Goal: Task Accomplishment & Management: Manage account settings

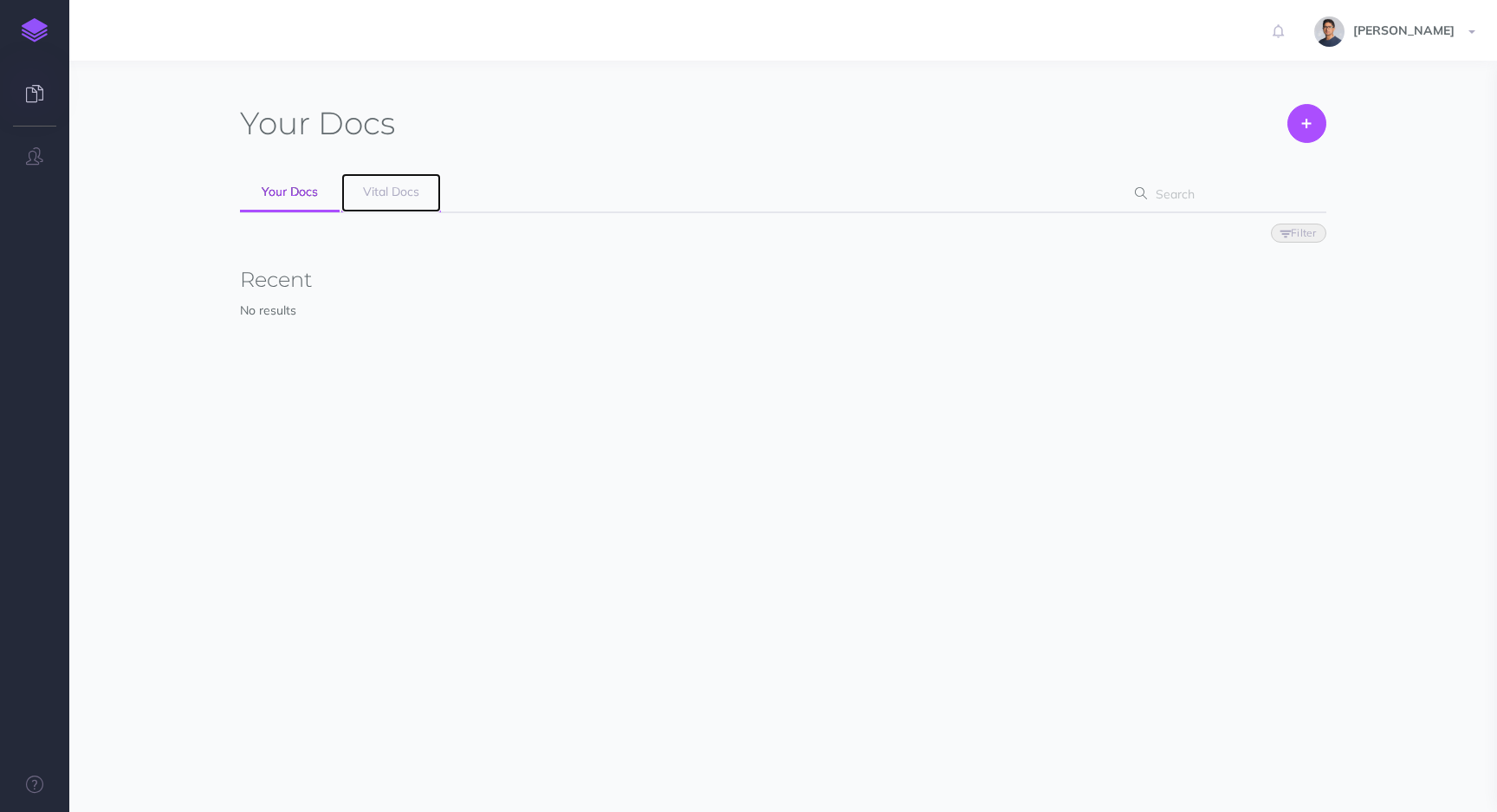
click at [399, 201] on link "Vital Docs" at bounding box center [390, 192] width 100 height 39
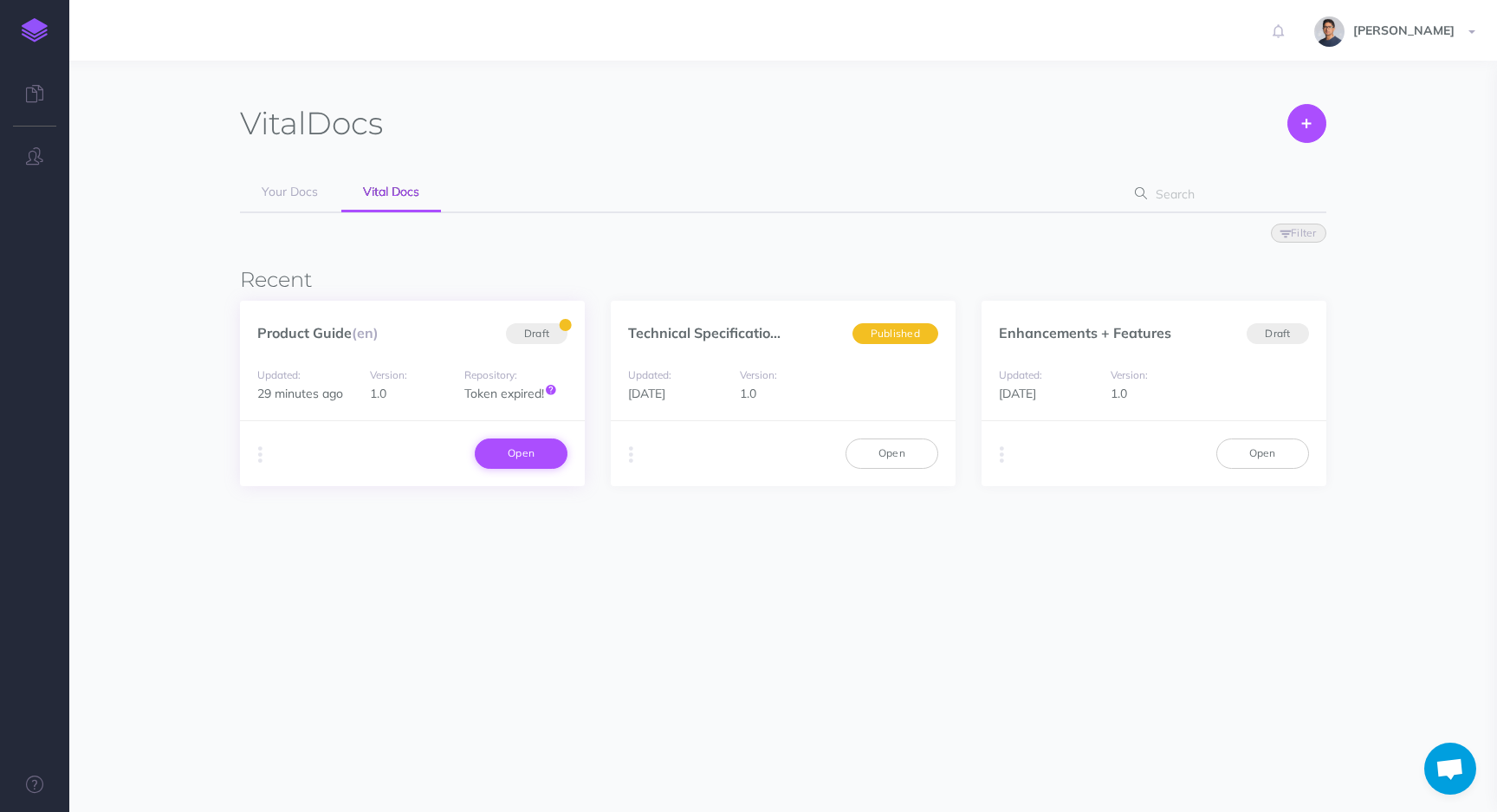
click at [531, 442] on link "Open" at bounding box center [520, 453] width 92 height 29
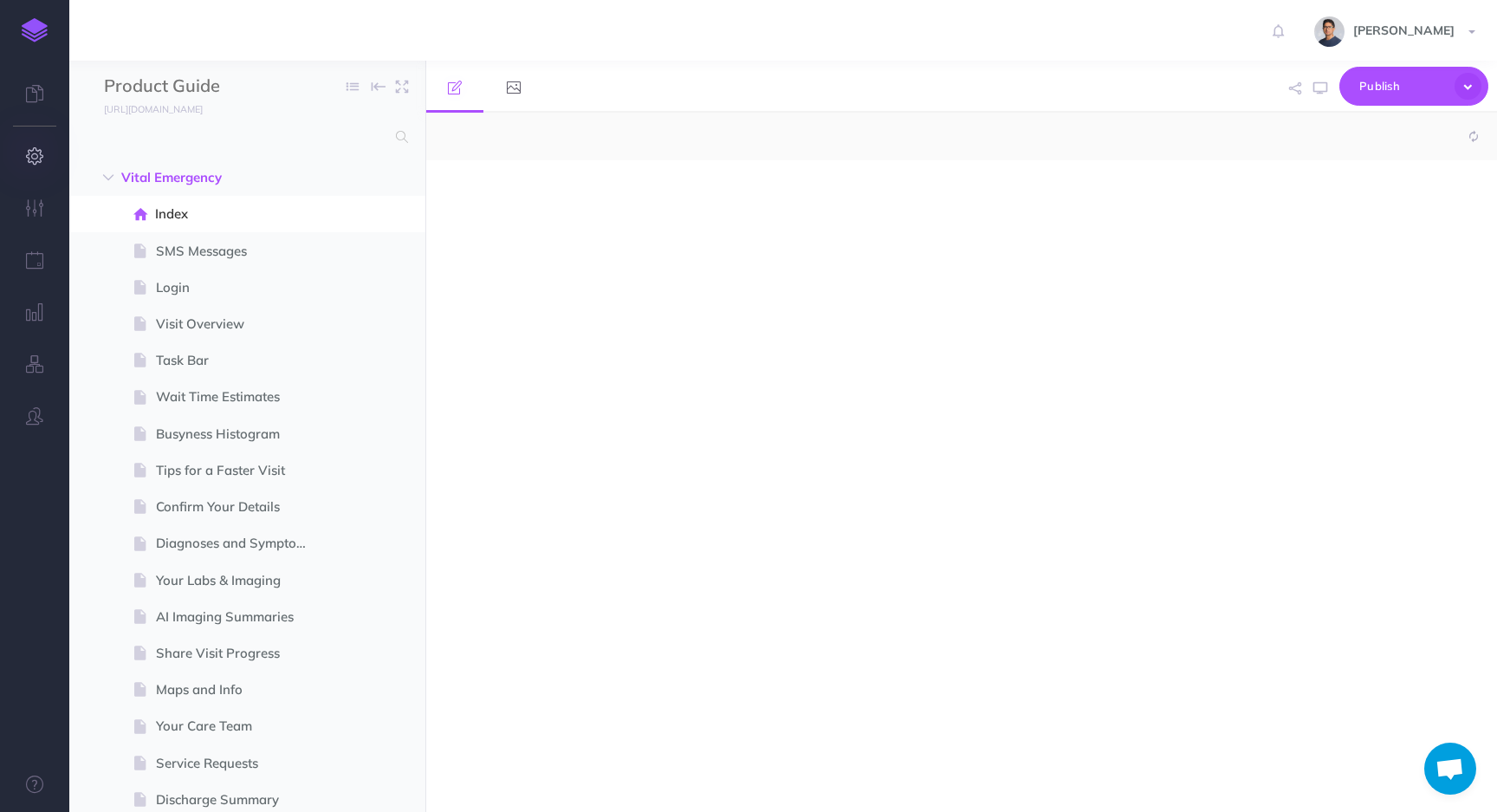
select select "null"
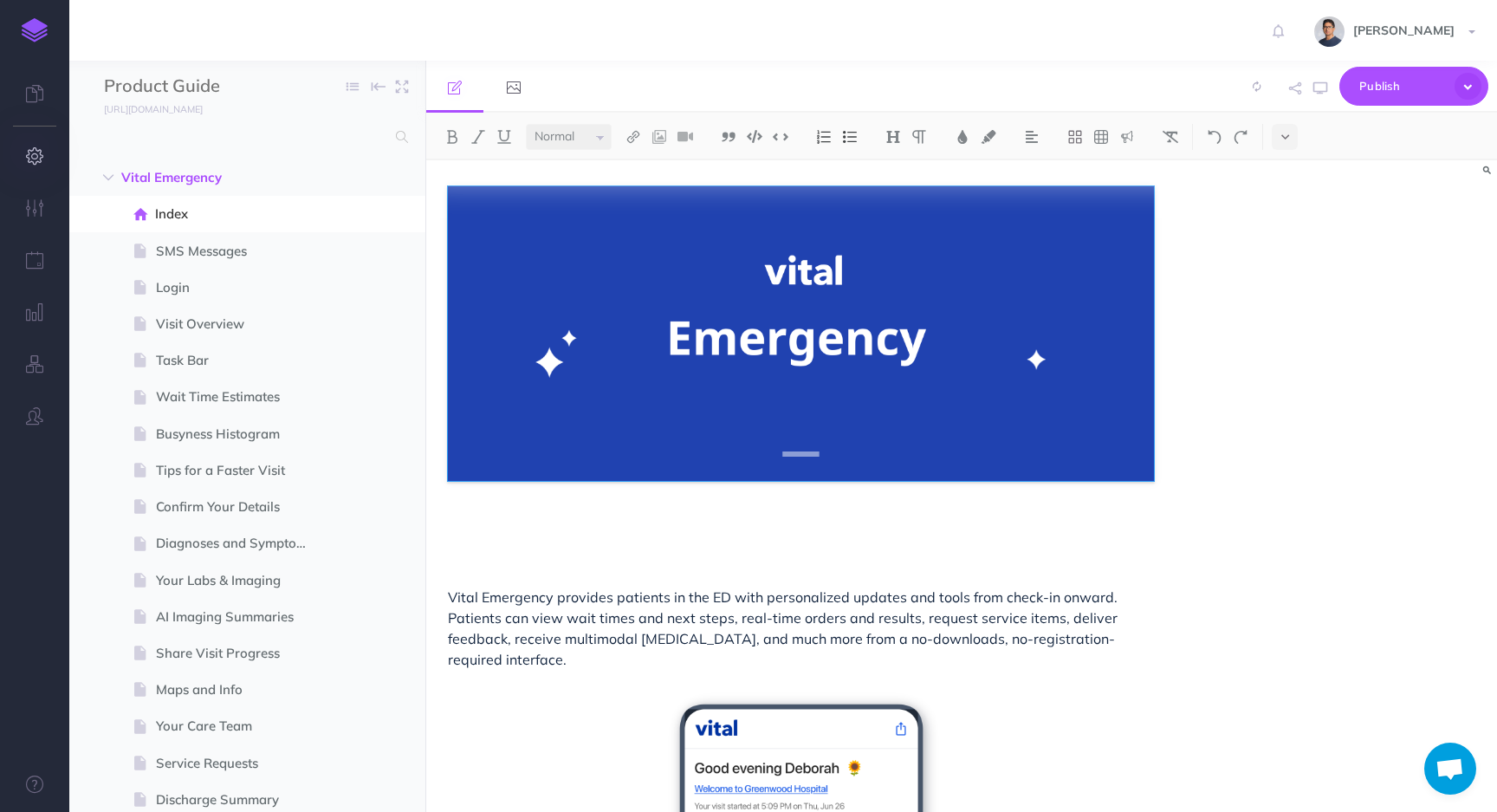
click at [43, 162] on button "button" at bounding box center [35, 156] width 70 height 52
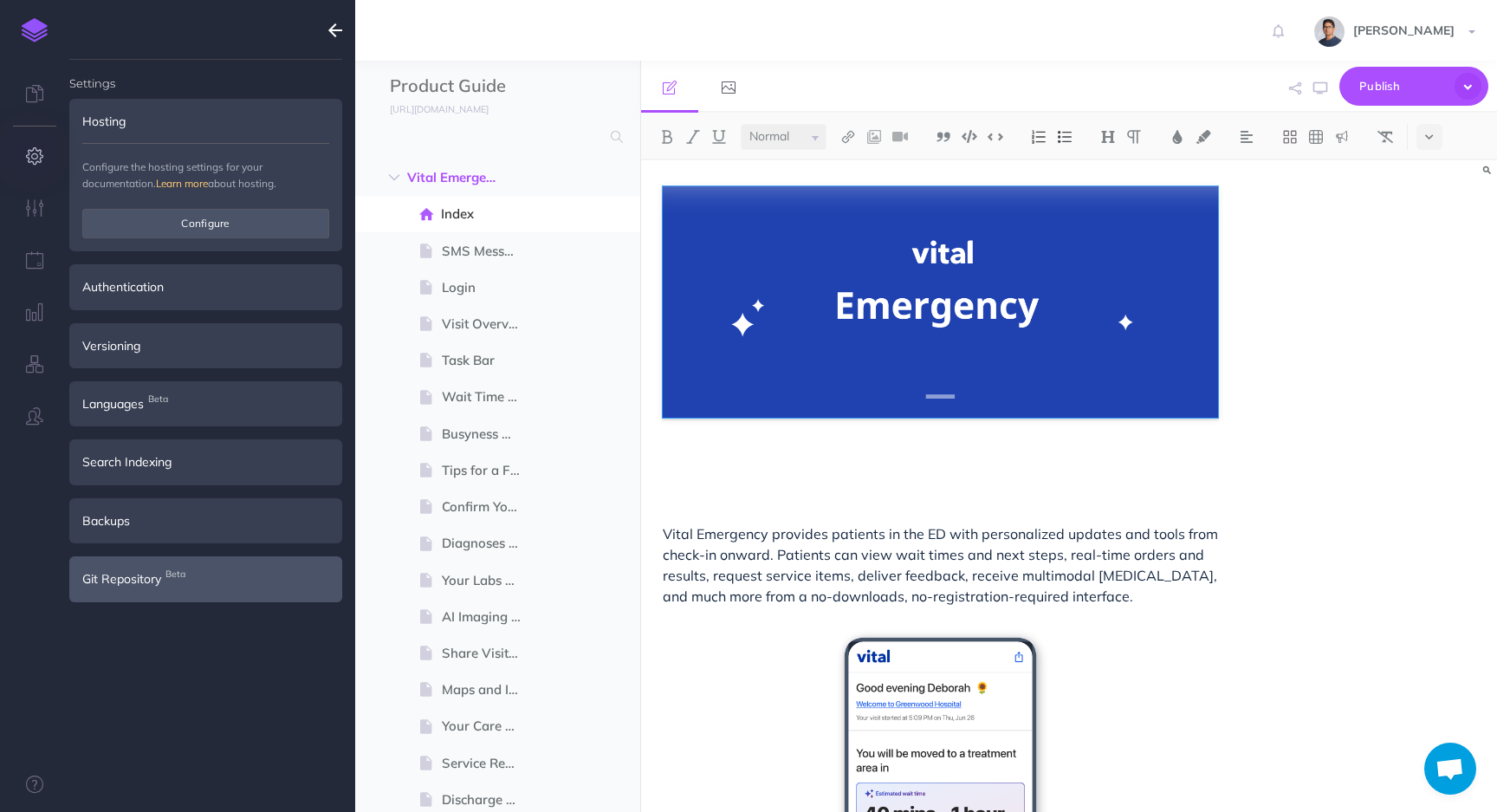
click at [137, 582] on span "Git Repository Beta" at bounding box center [122, 578] width 79 height 19
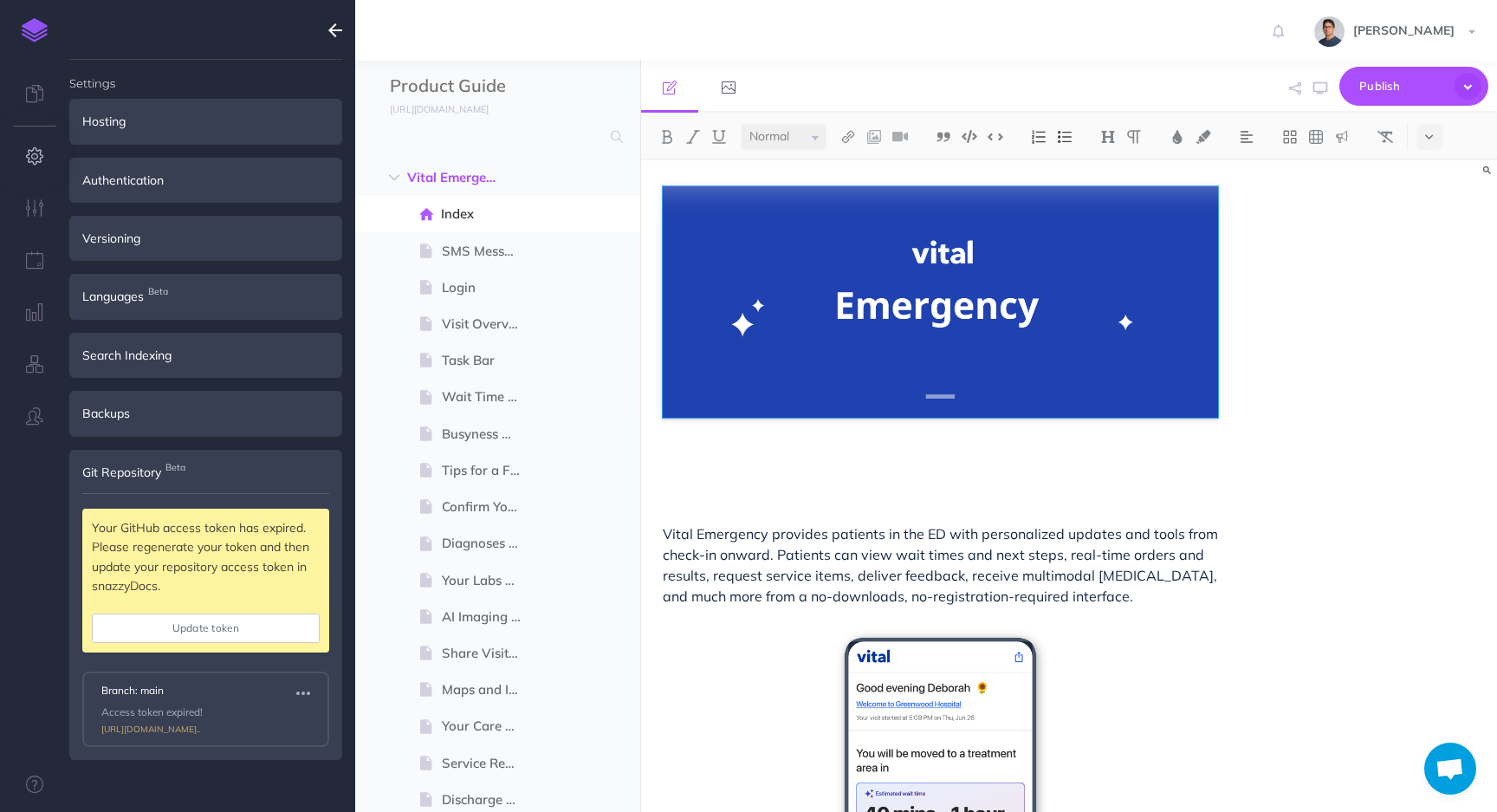
click at [147, 631] on button "Update token" at bounding box center [205, 628] width 228 height 29
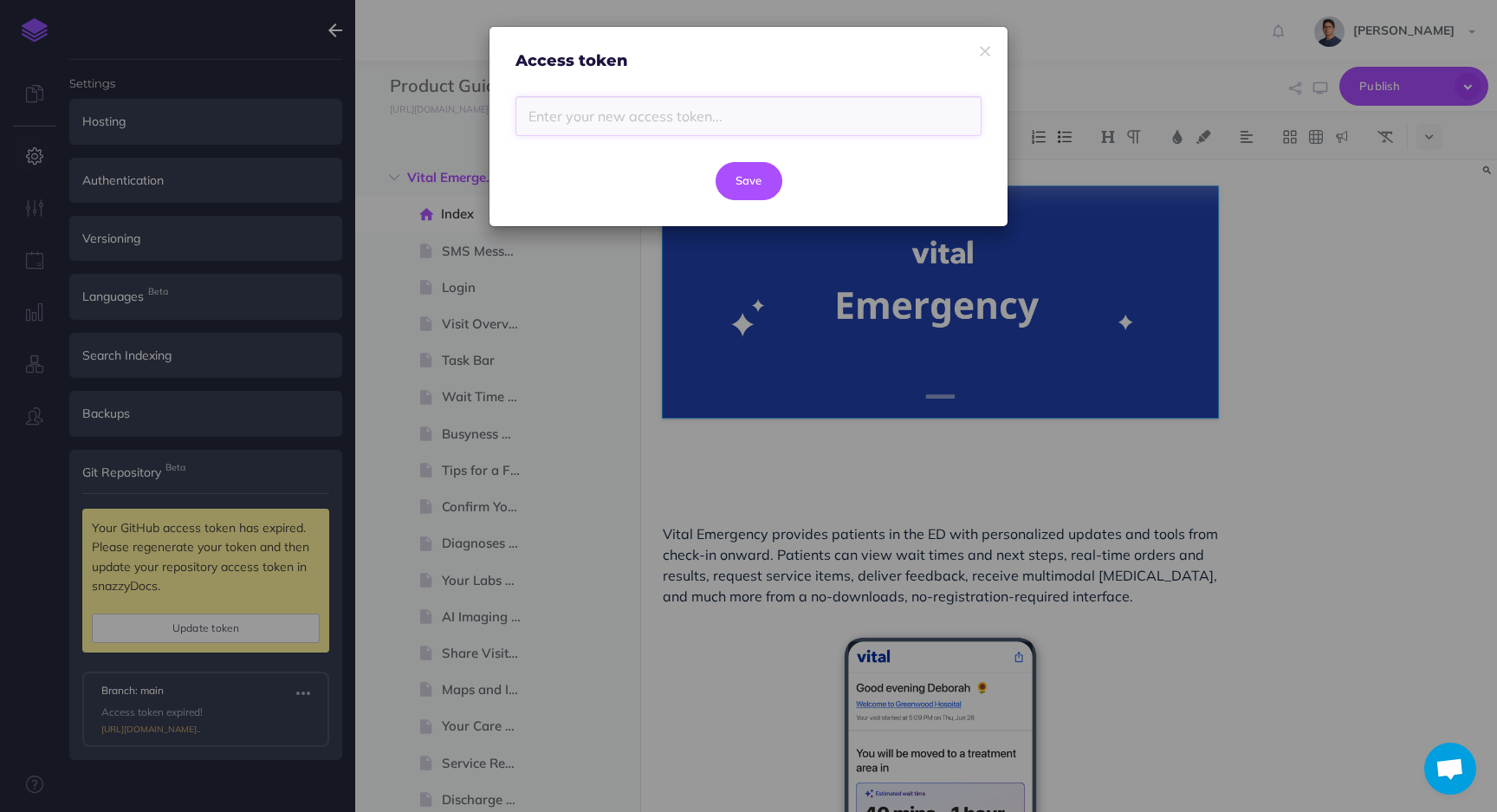
click at [570, 117] on input "text" at bounding box center [749, 116] width 466 height 40
paste input "github_pat_11AFL5EKY027k2goMbKAEU_32IXNhthU9eeU5caheaVmG32jjDazwnNxT3uBhLBs5LF5…"
type input "github_pat_11AFL5EKY027k2goMbKAEU_32IXNhthU9eeU5caheaVmG32jjDazwnNxT3uBhLBs5LF5…"
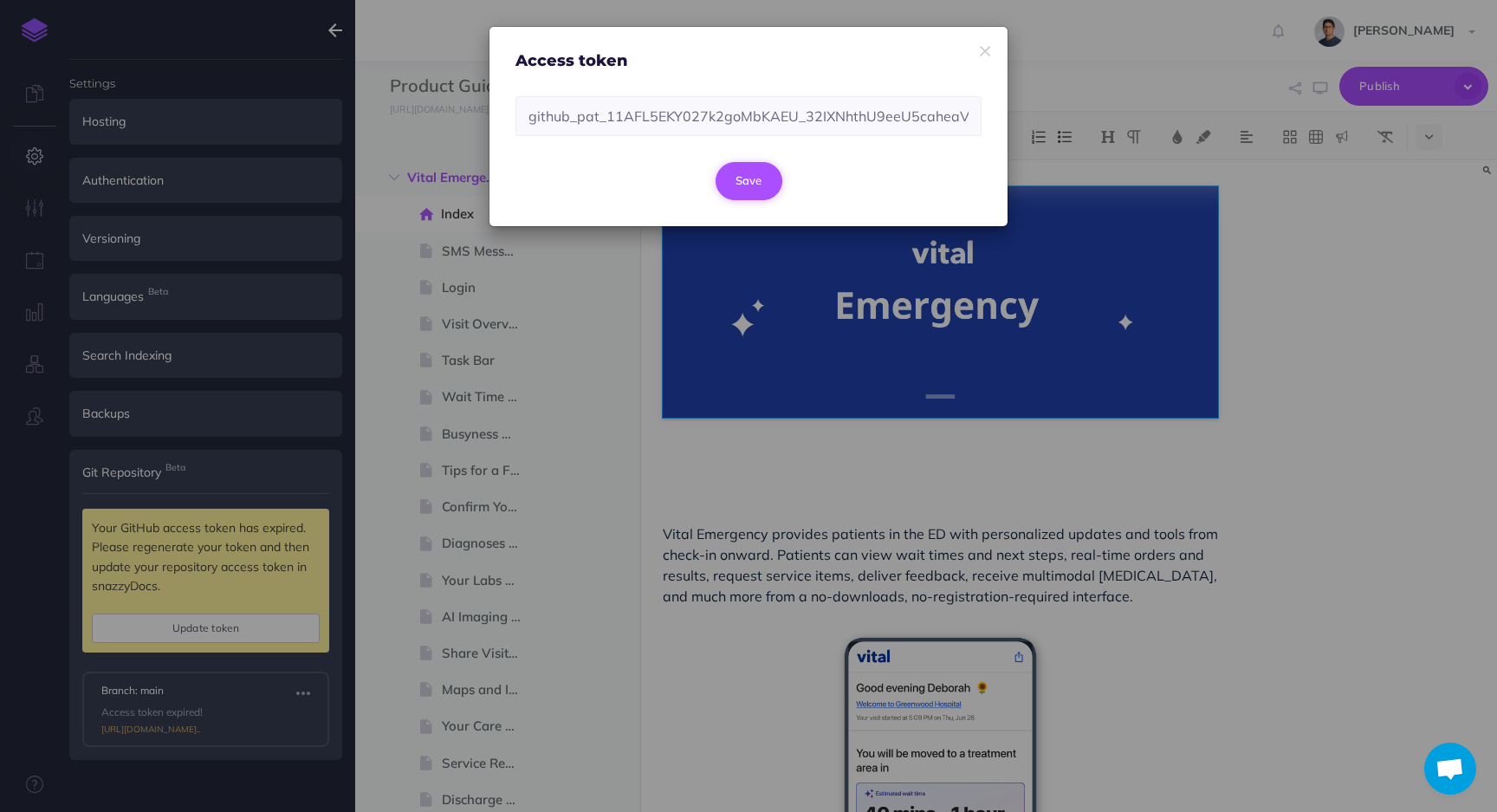
click at [739, 180] on button "Save" at bounding box center [748, 181] width 67 height 38
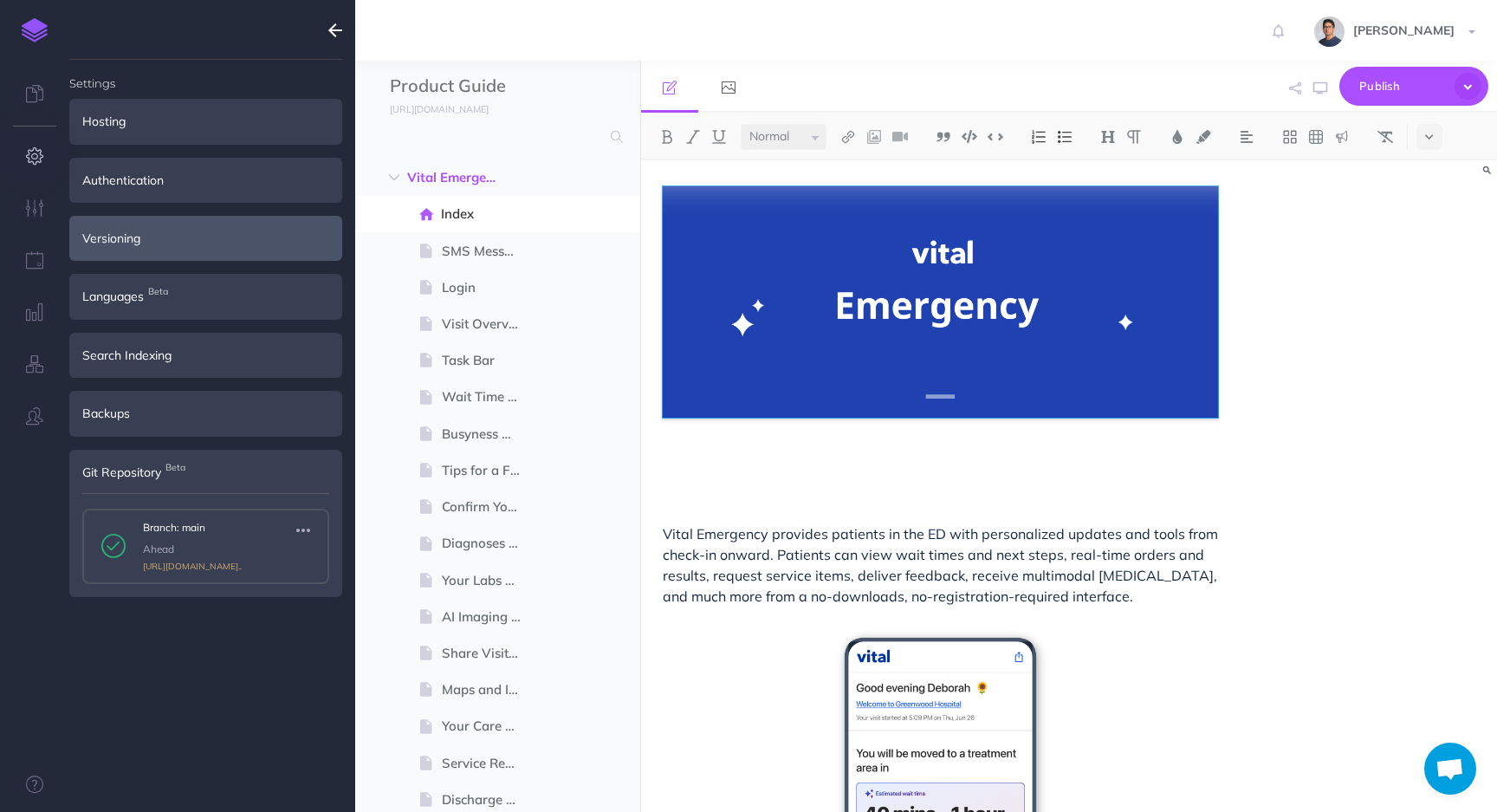
click at [201, 237] on div "Versioning" at bounding box center [206, 238] width 273 height 45
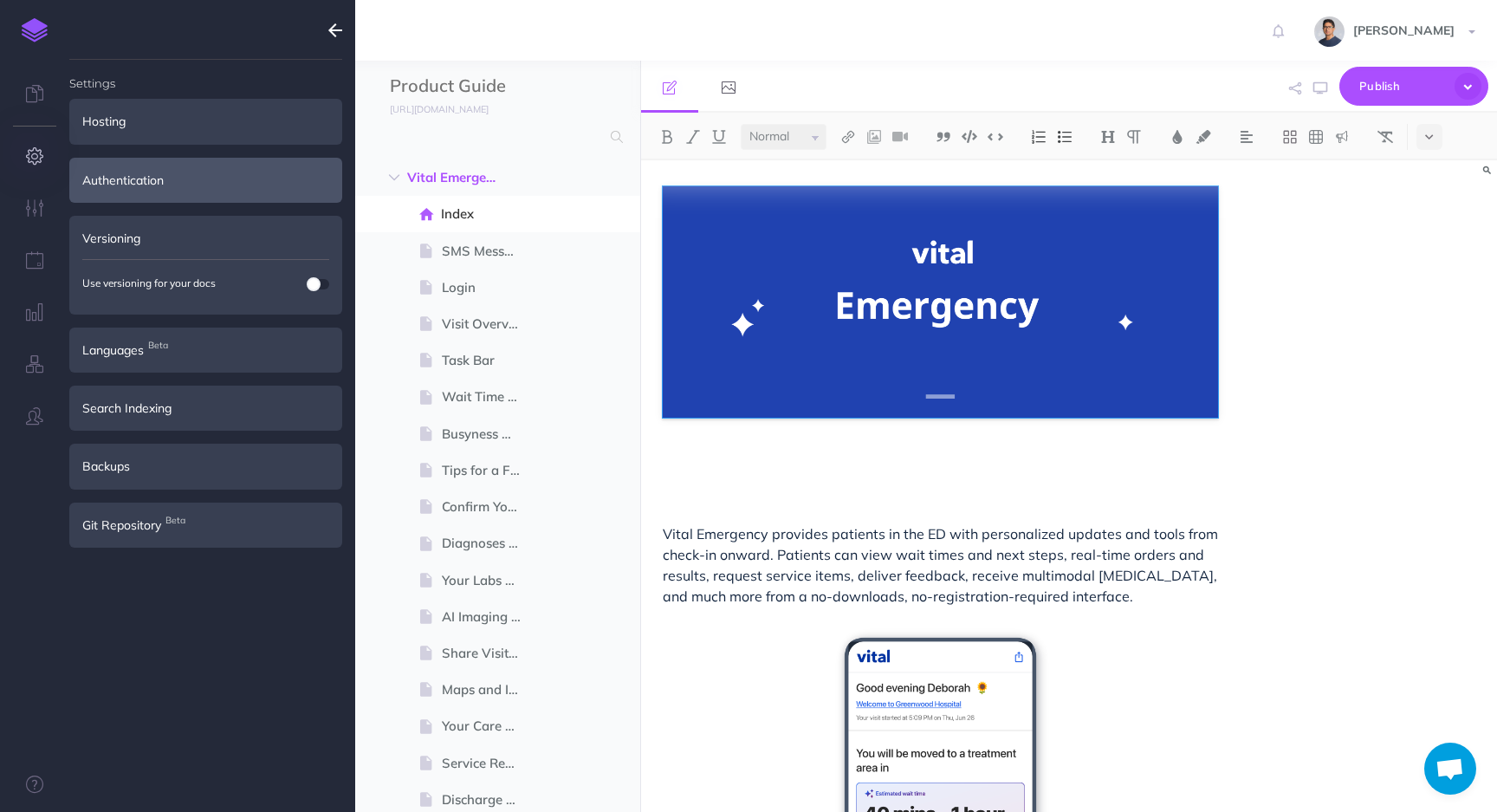
click at [202, 188] on div "Authentication" at bounding box center [206, 179] width 273 height 45
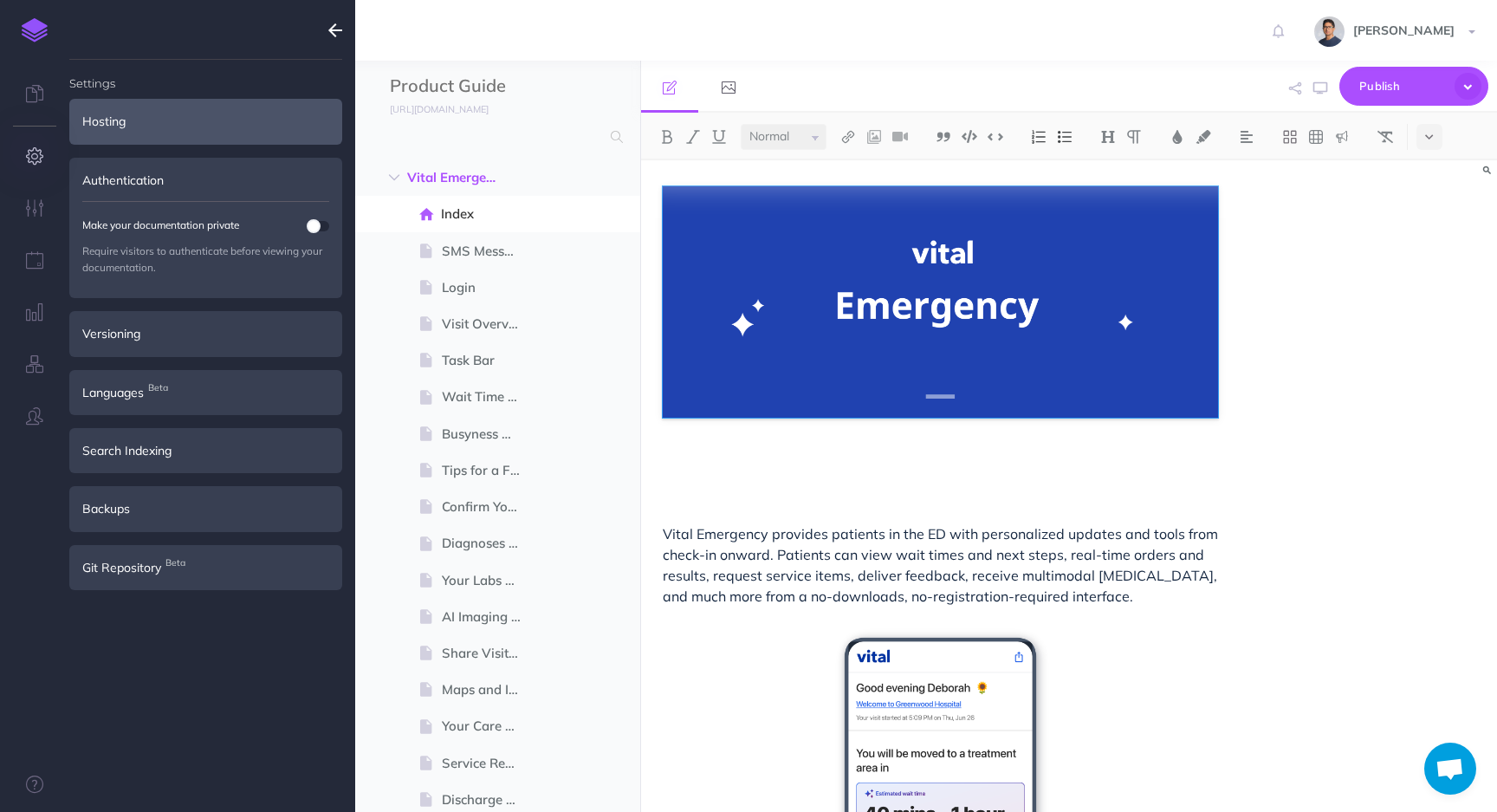
click at [190, 135] on div "Hosting" at bounding box center [206, 121] width 273 height 45
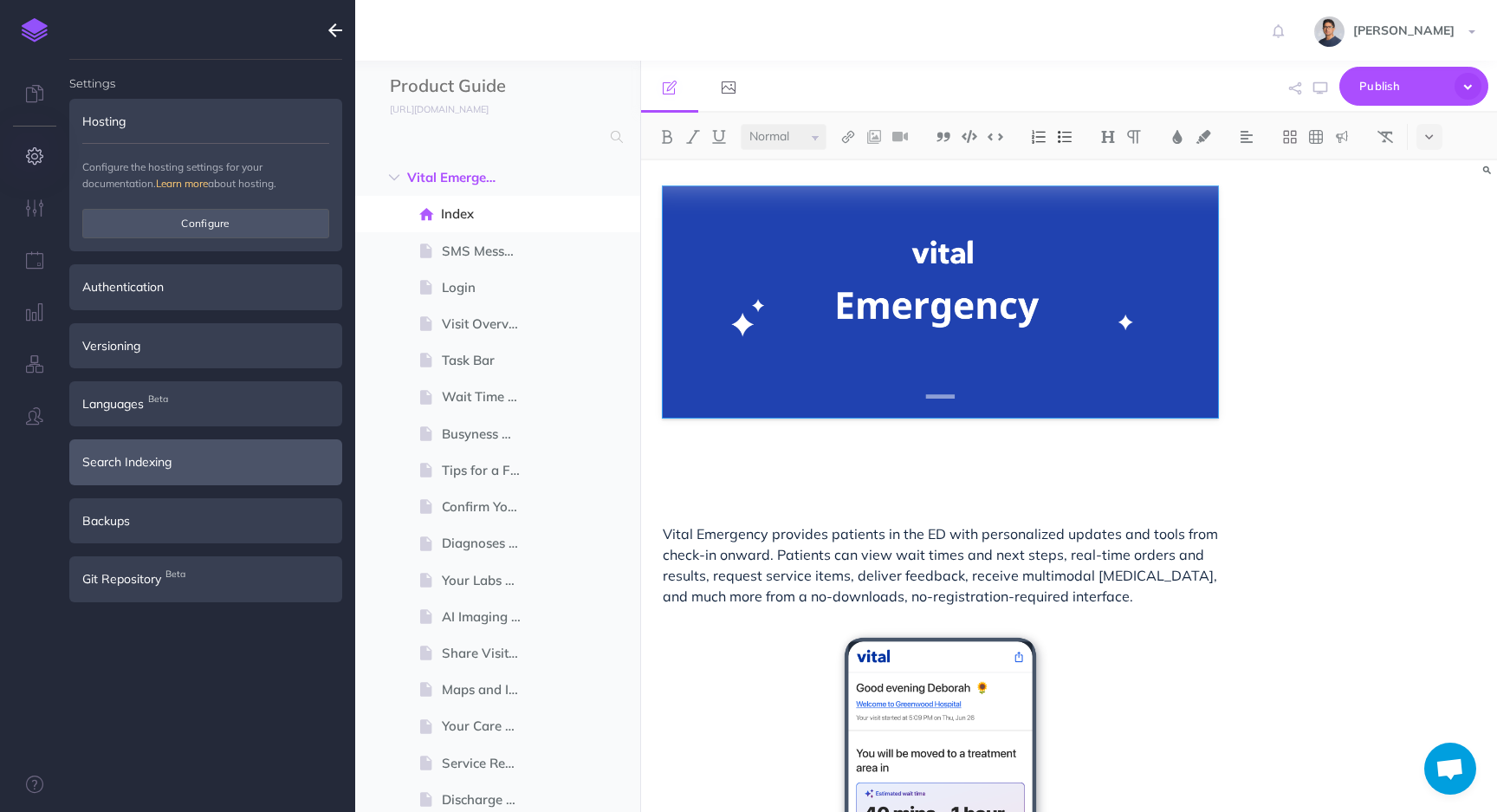
click at [145, 467] on div "Search Indexing" at bounding box center [206, 461] width 273 height 45
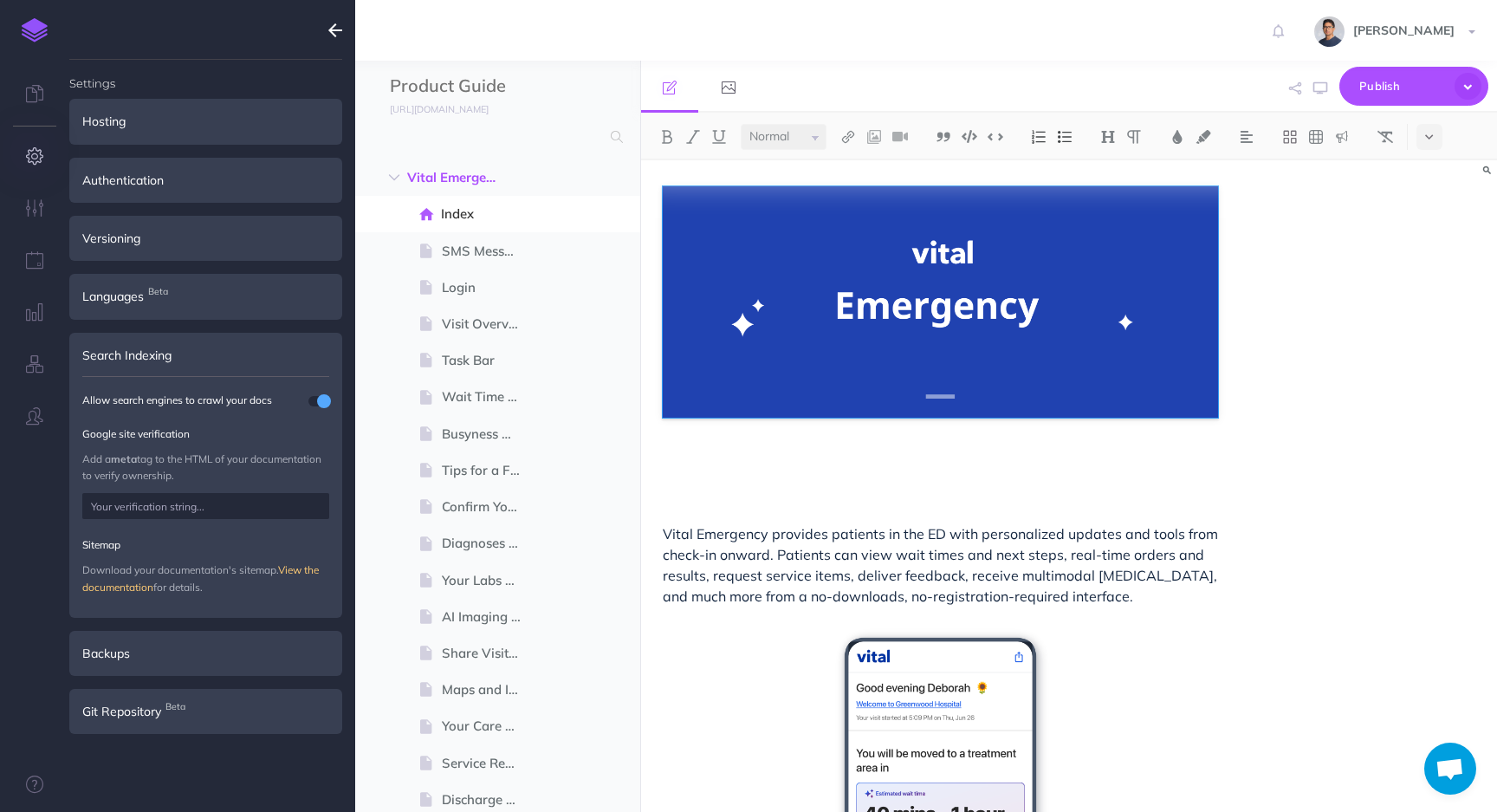
click at [320, 401] on span at bounding box center [324, 401] width 14 height 14
click at [315, 401] on span at bounding box center [313, 401] width 14 height 14
click at [156, 659] on div "Backups" at bounding box center [206, 653] width 273 height 45
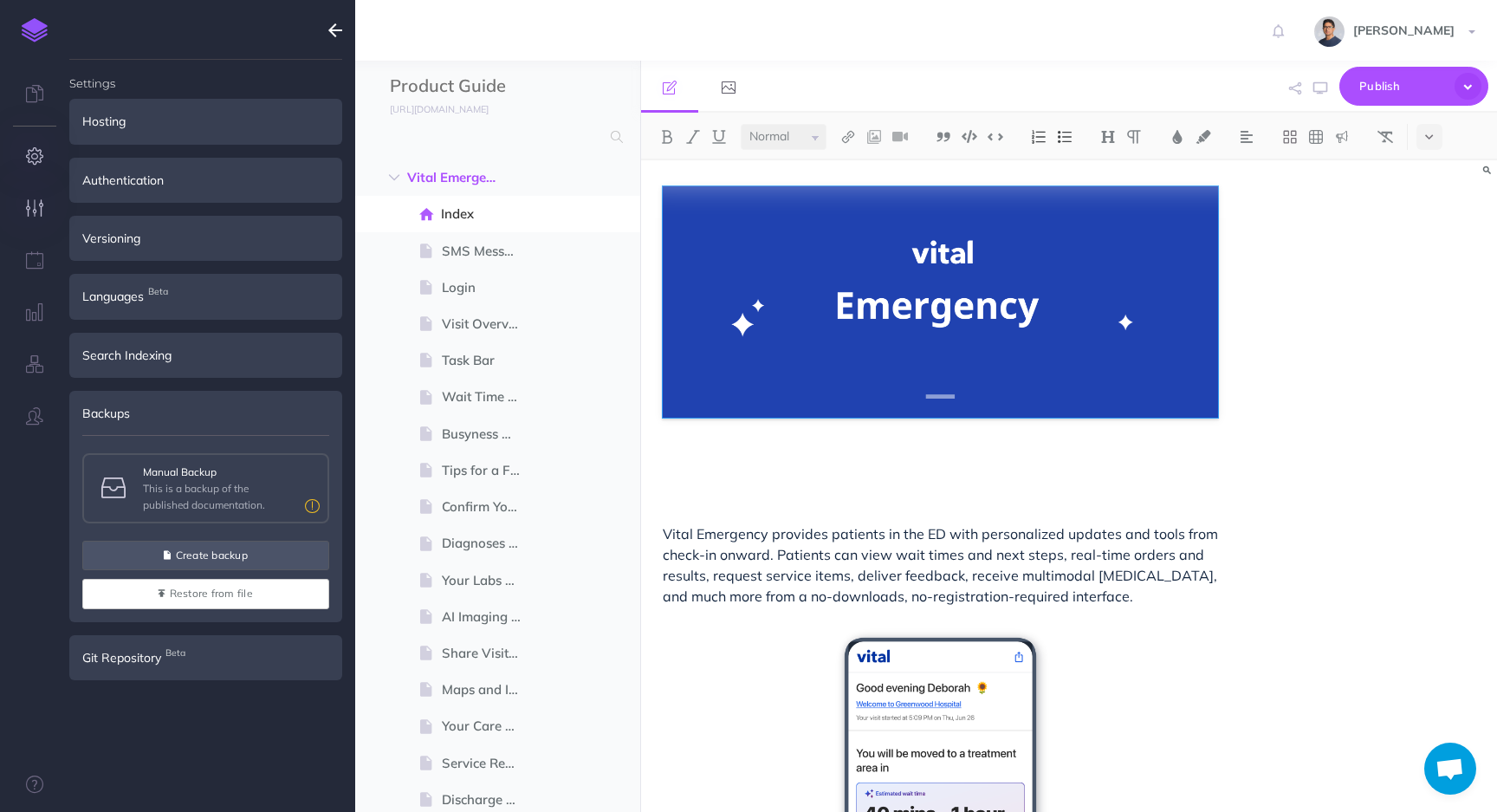
click at [25, 190] on button "button" at bounding box center [35, 208] width 70 height 52
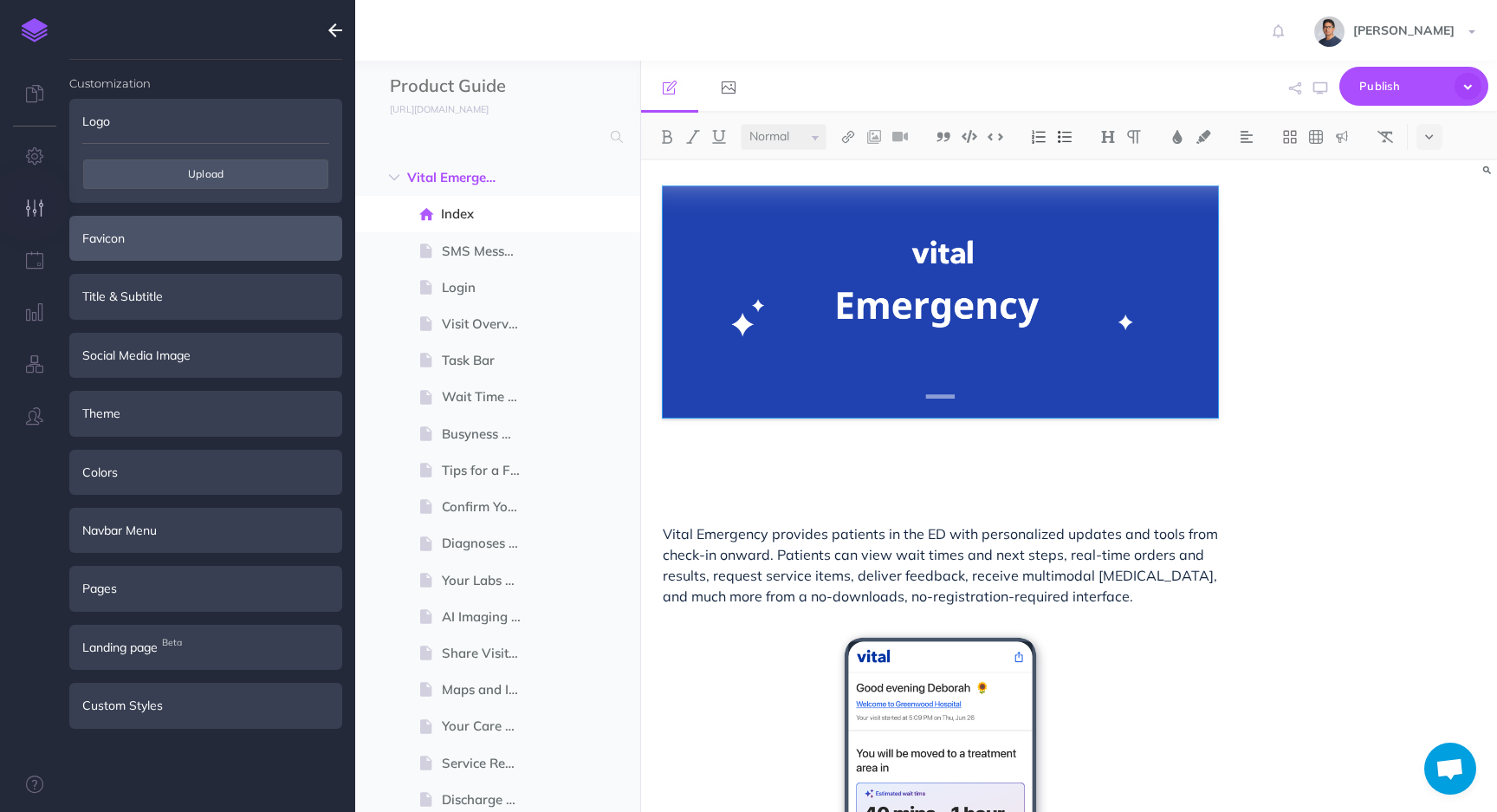
click at [103, 240] on div "Favicon" at bounding box center [206, 238] width 273 height 45
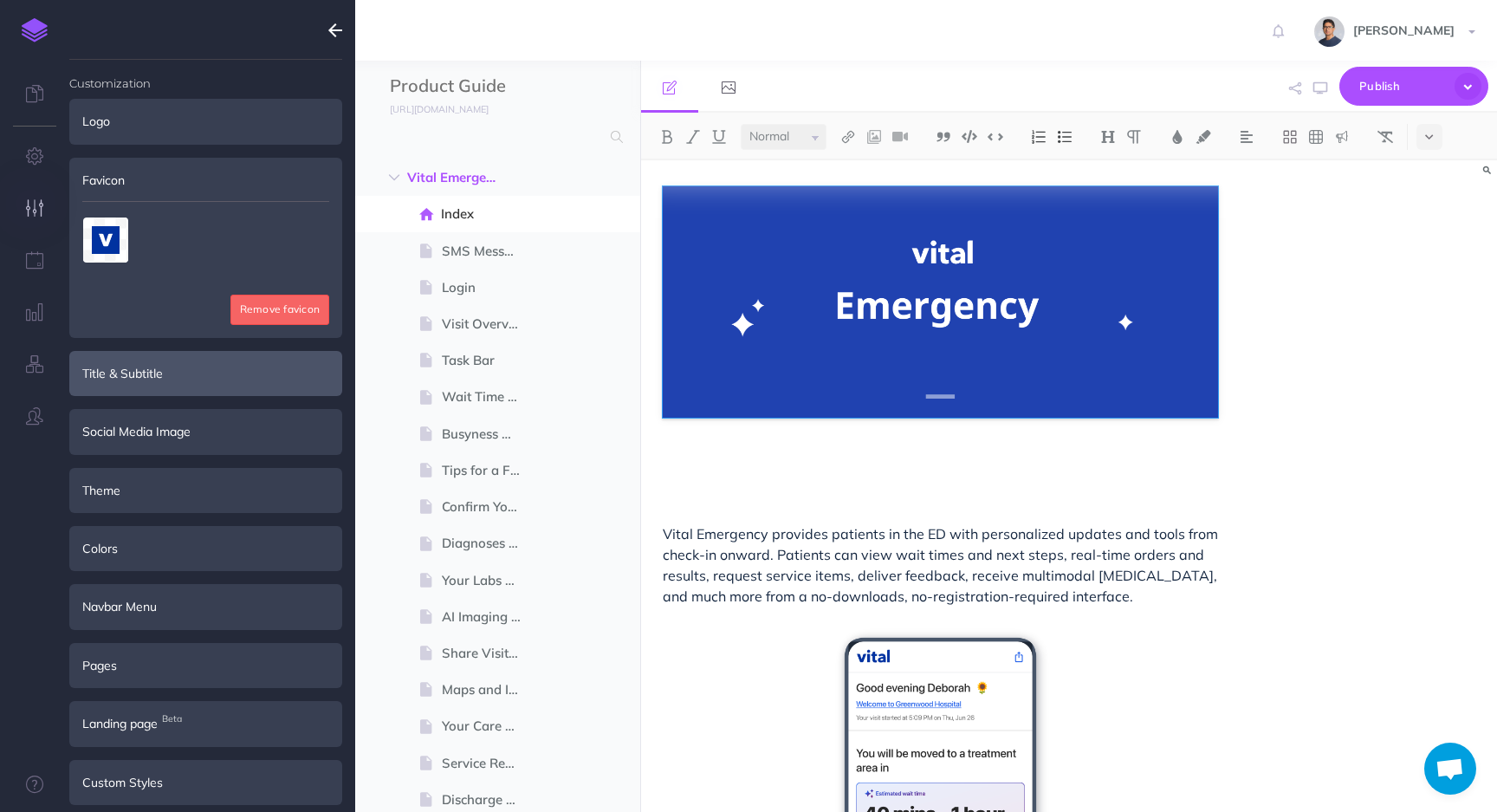
click at [103, 381] on div "Title & Subtitle" at bounding box center [206, 373] width 273 height 45
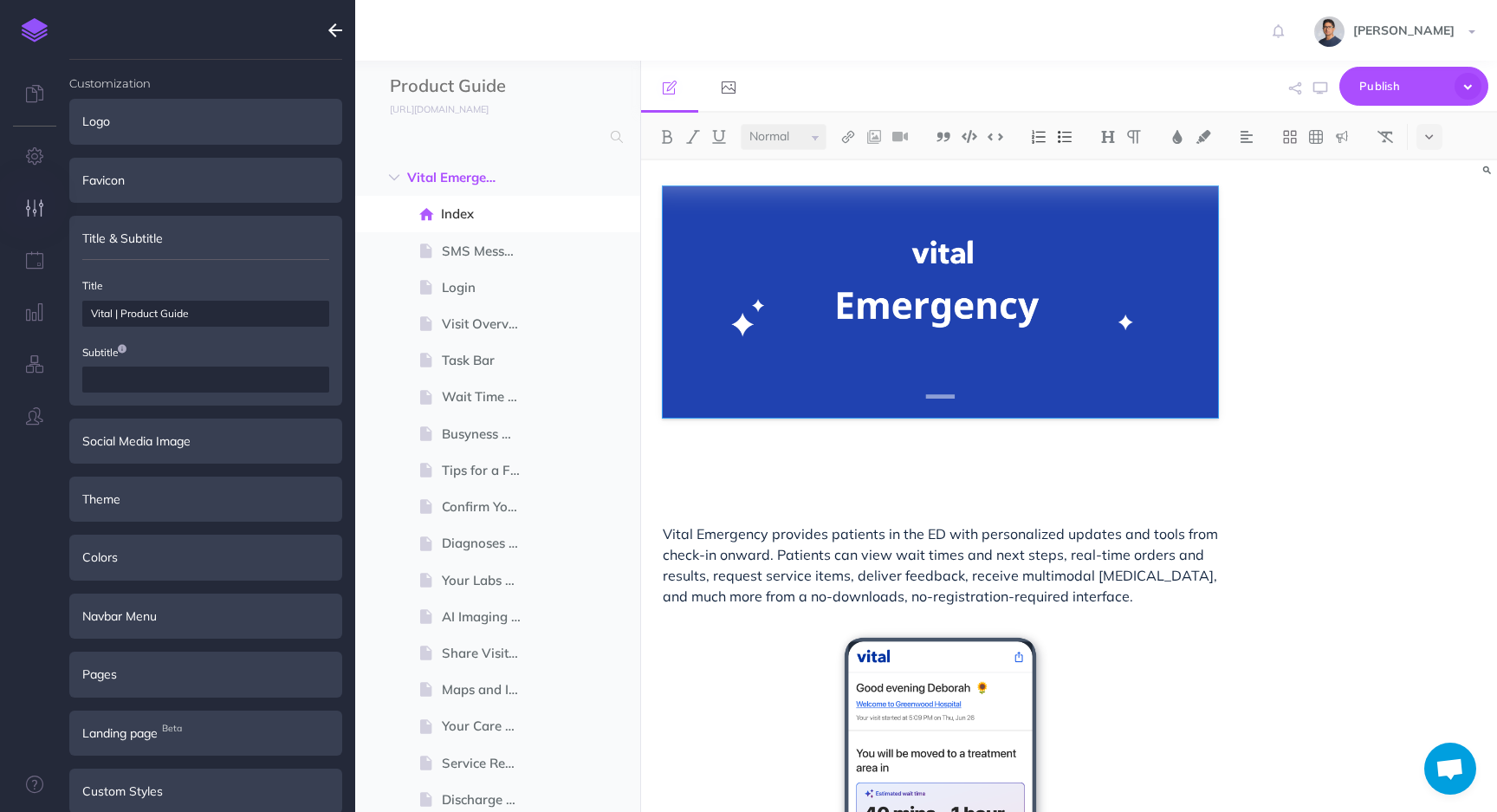
scroll to position [17, 0]
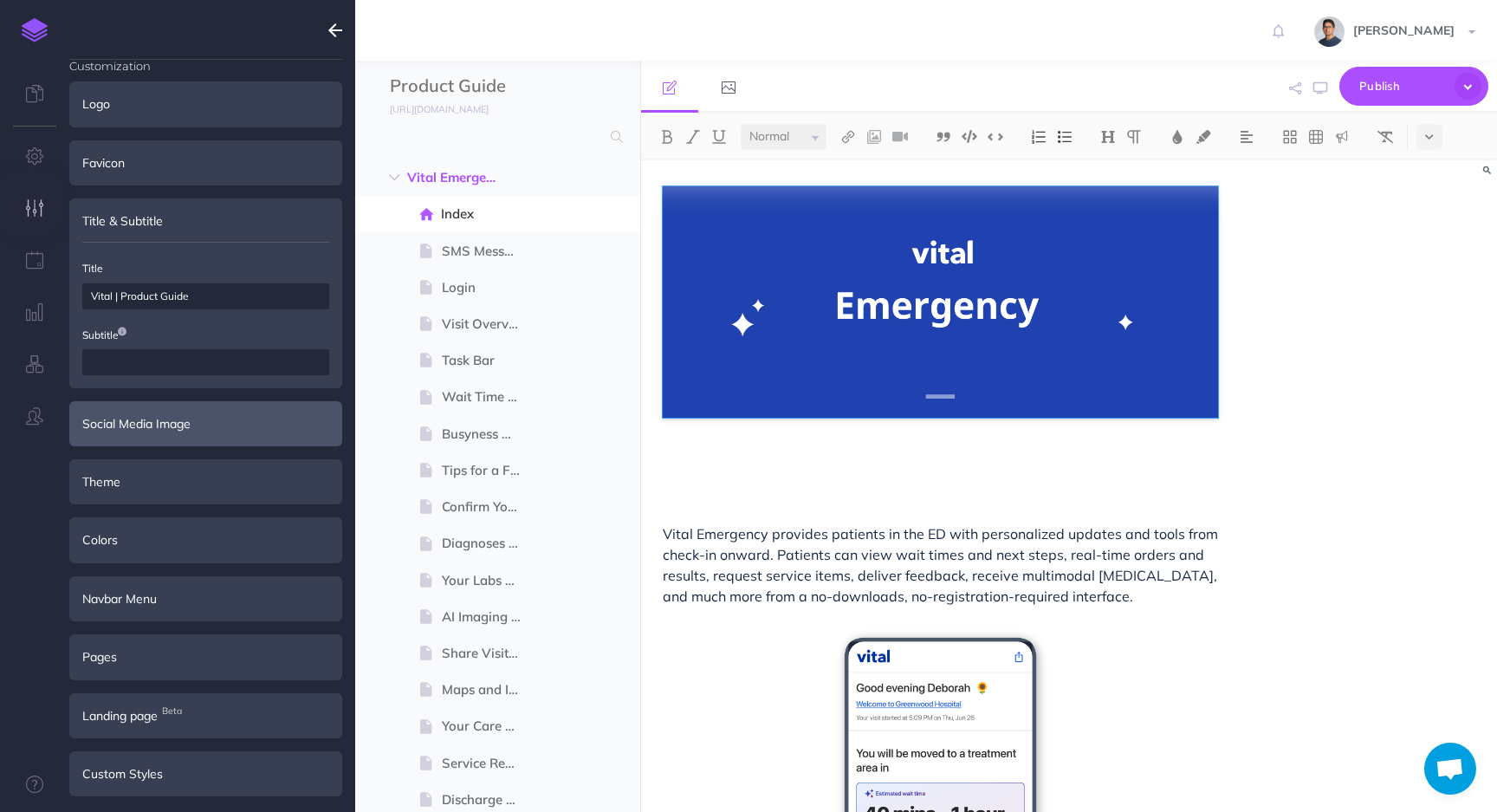
click at [114, 421] on div "Social Media Image" at bounding box center [206, 423] width 273 height 45
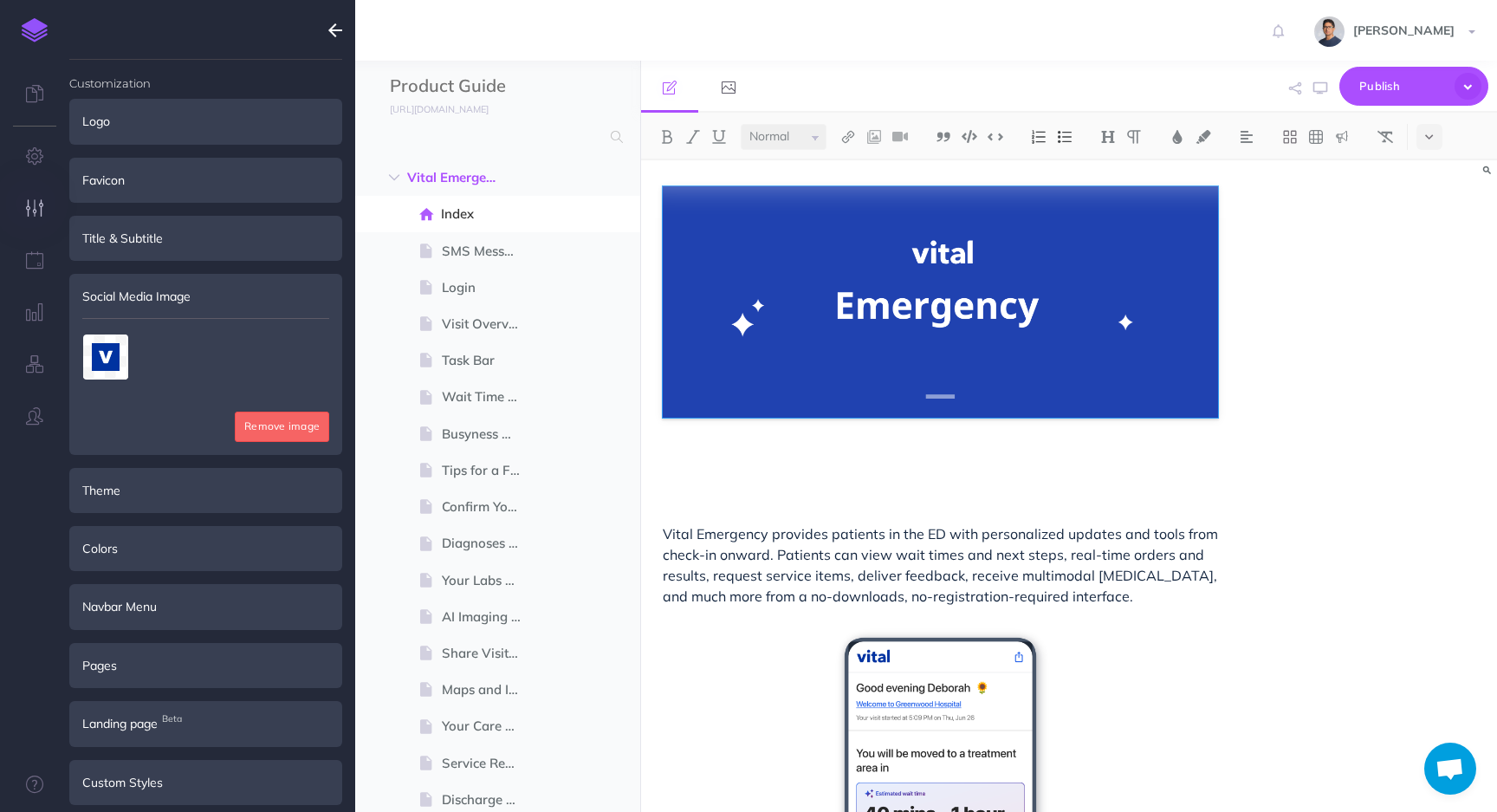
scroll to position [8, 0]
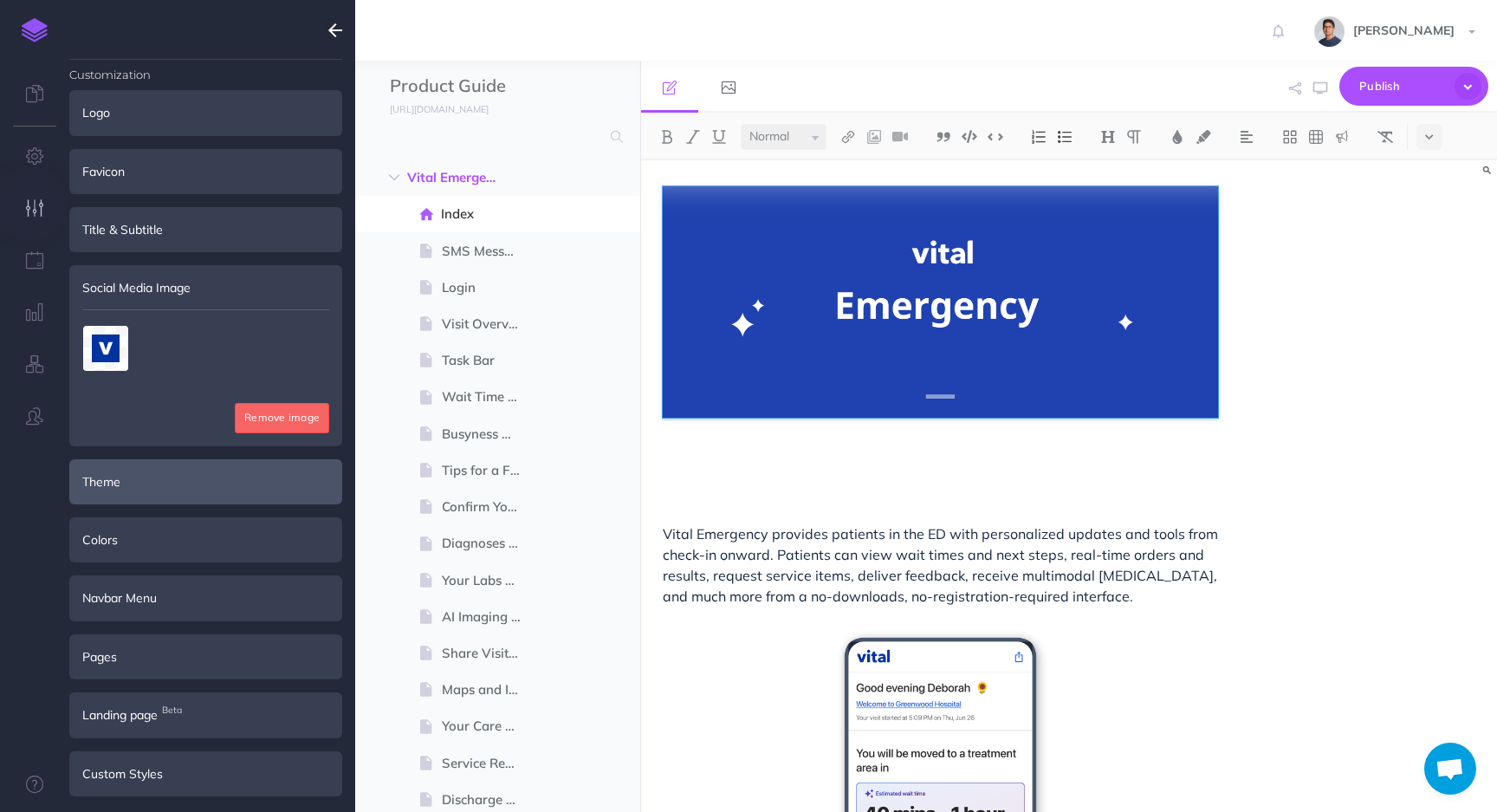
click at [108, 481] on div "Theme" at bounding box center [206, 481] width 273 height 45
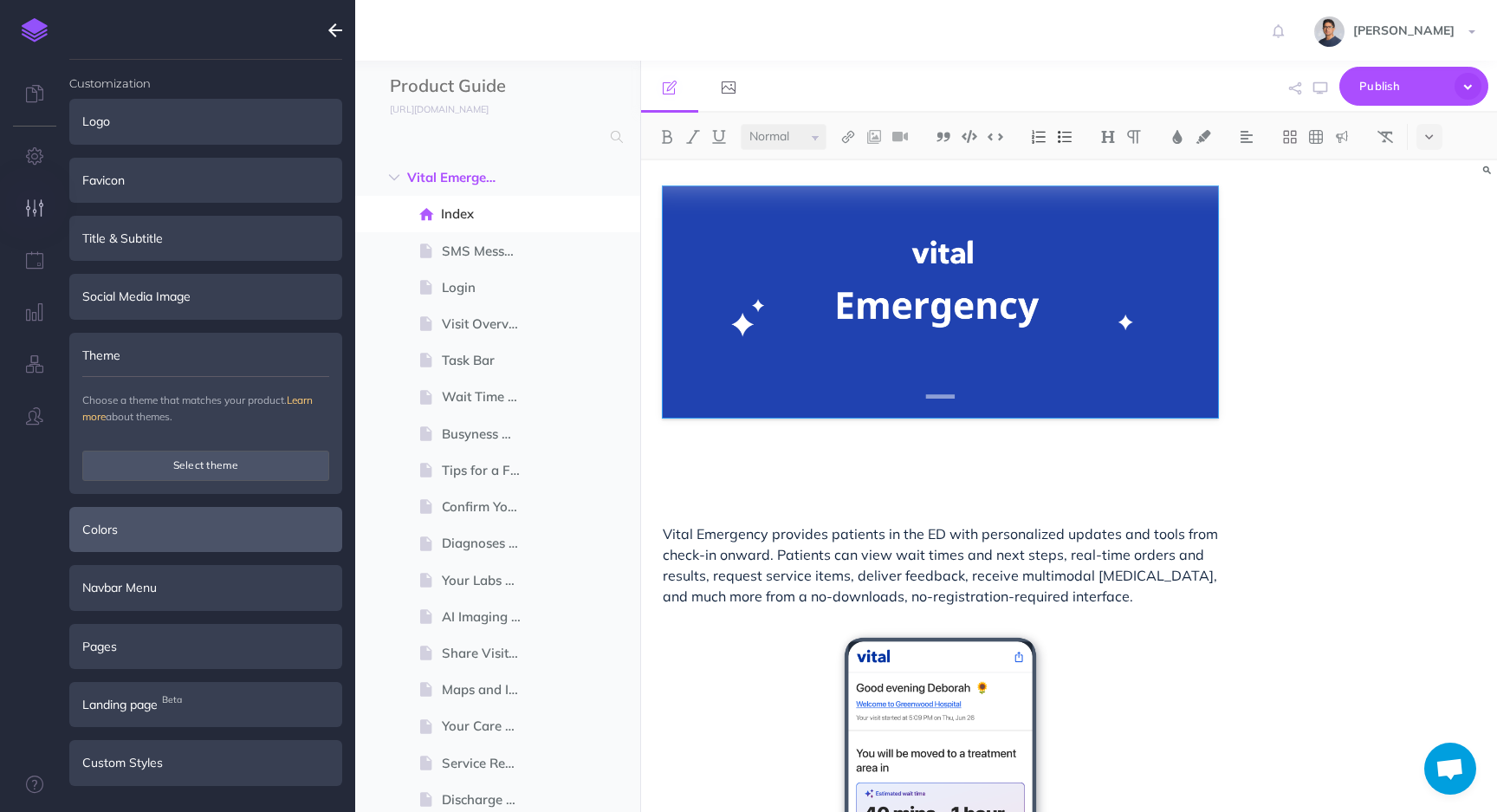
click at [102, 529] on div "Colors" at bounding box center [206, 529] width 273 height 45
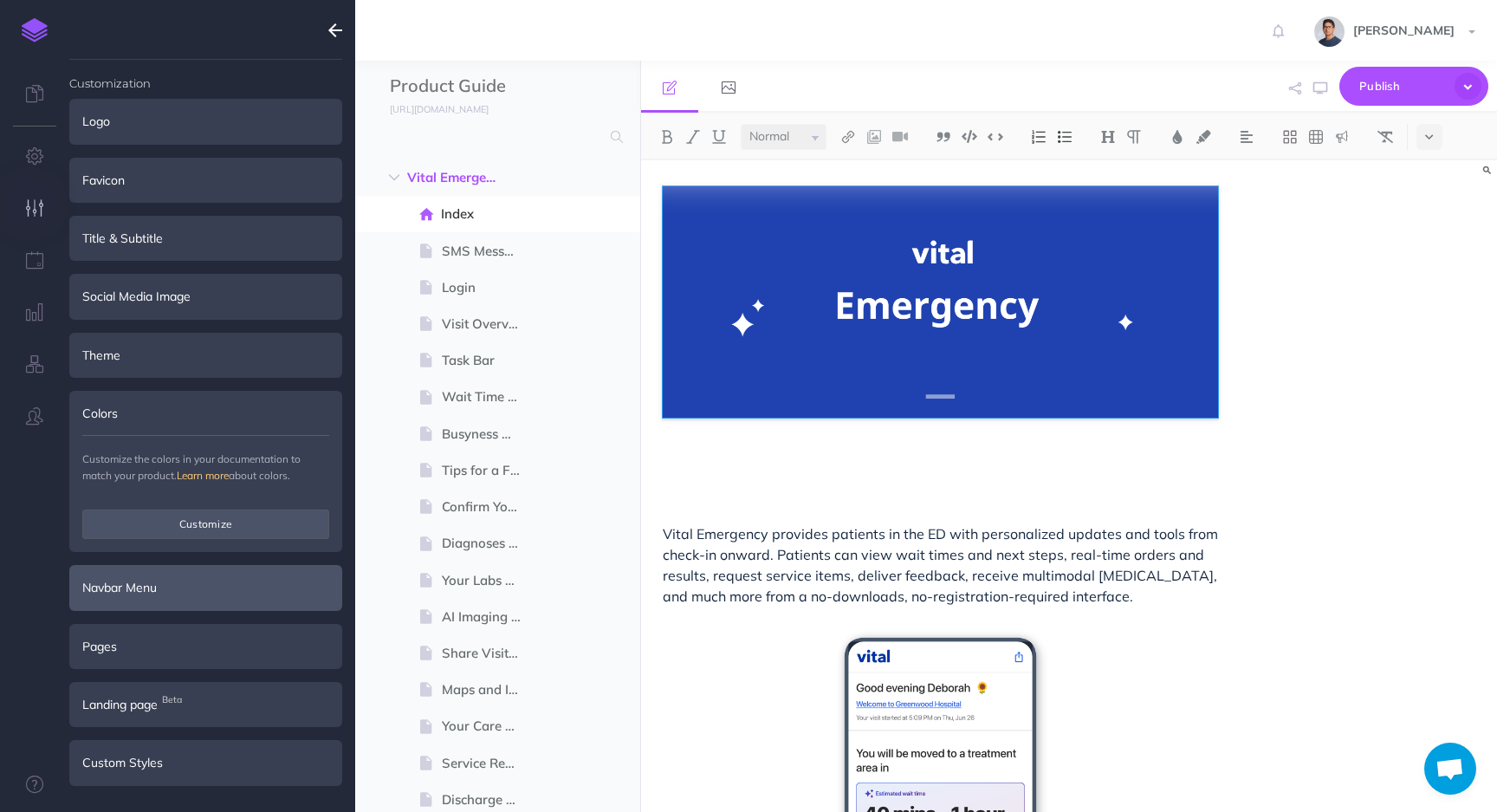
click at [102, 582] on div "Navbar Menu" at bounding box center [206, 587] width 273 height 45
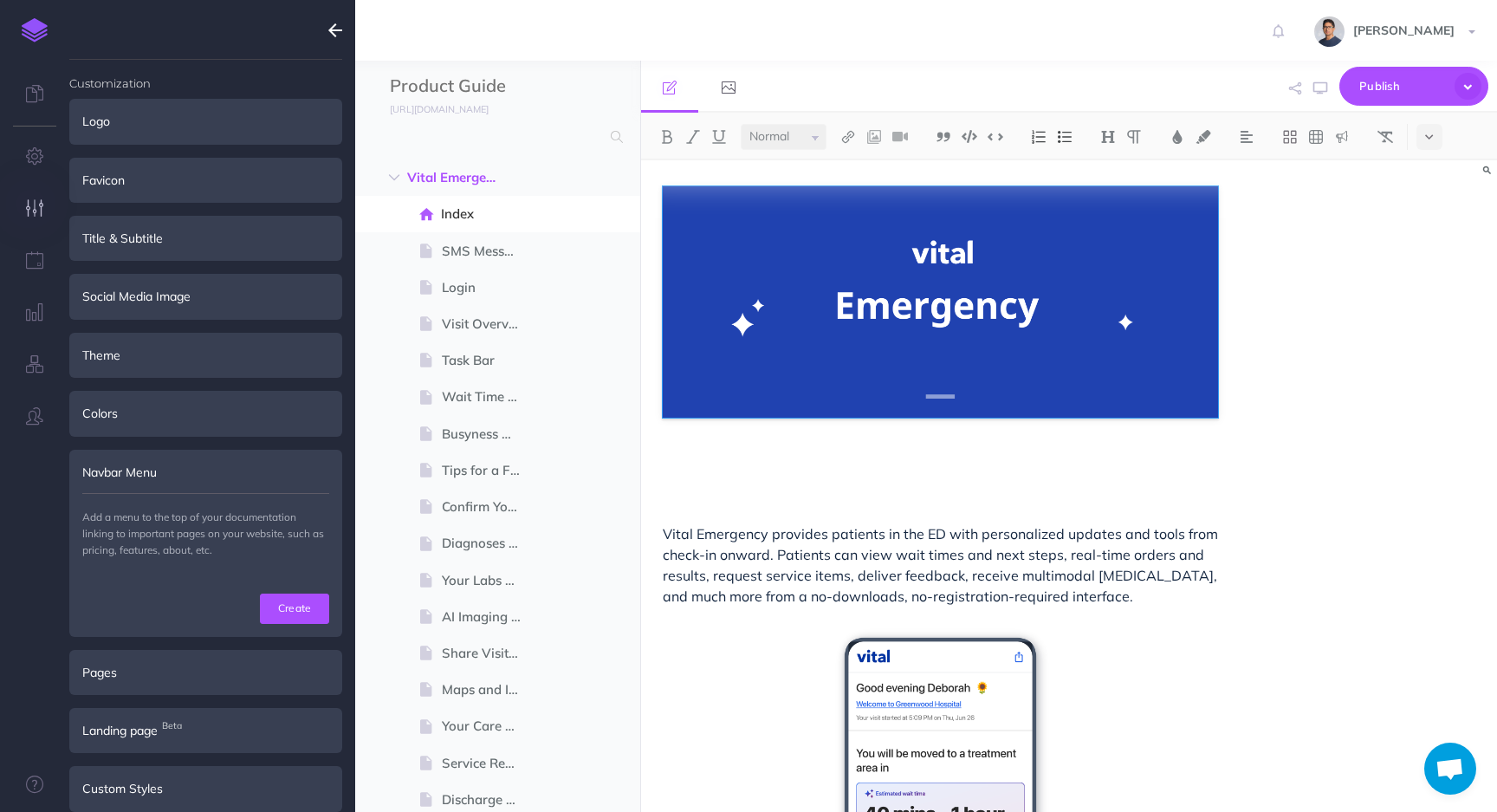
scroll to position [16, 0]
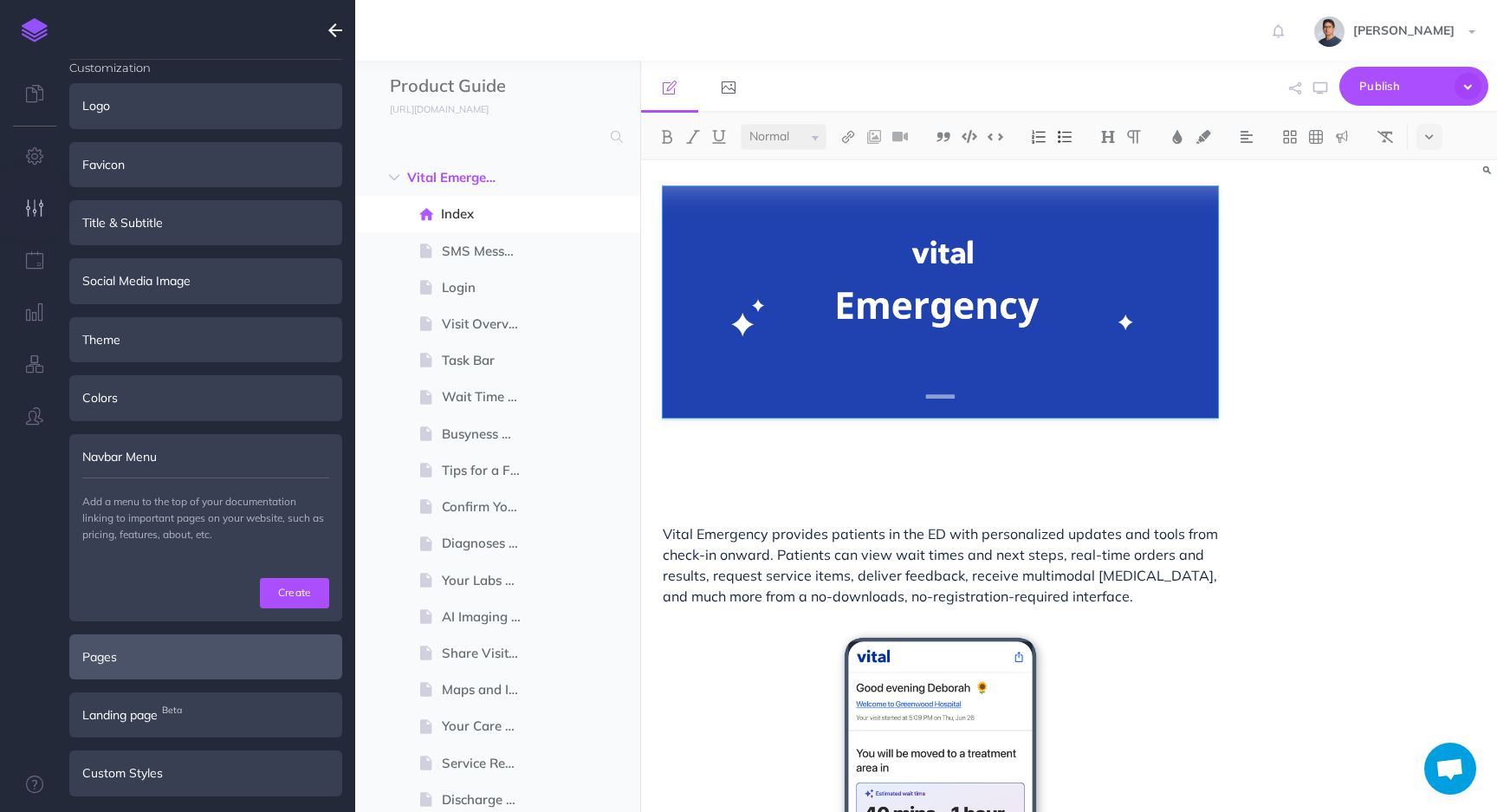
click at [112, 653] on div "Pages" at bounding box center [206, 656] width 273 height 45
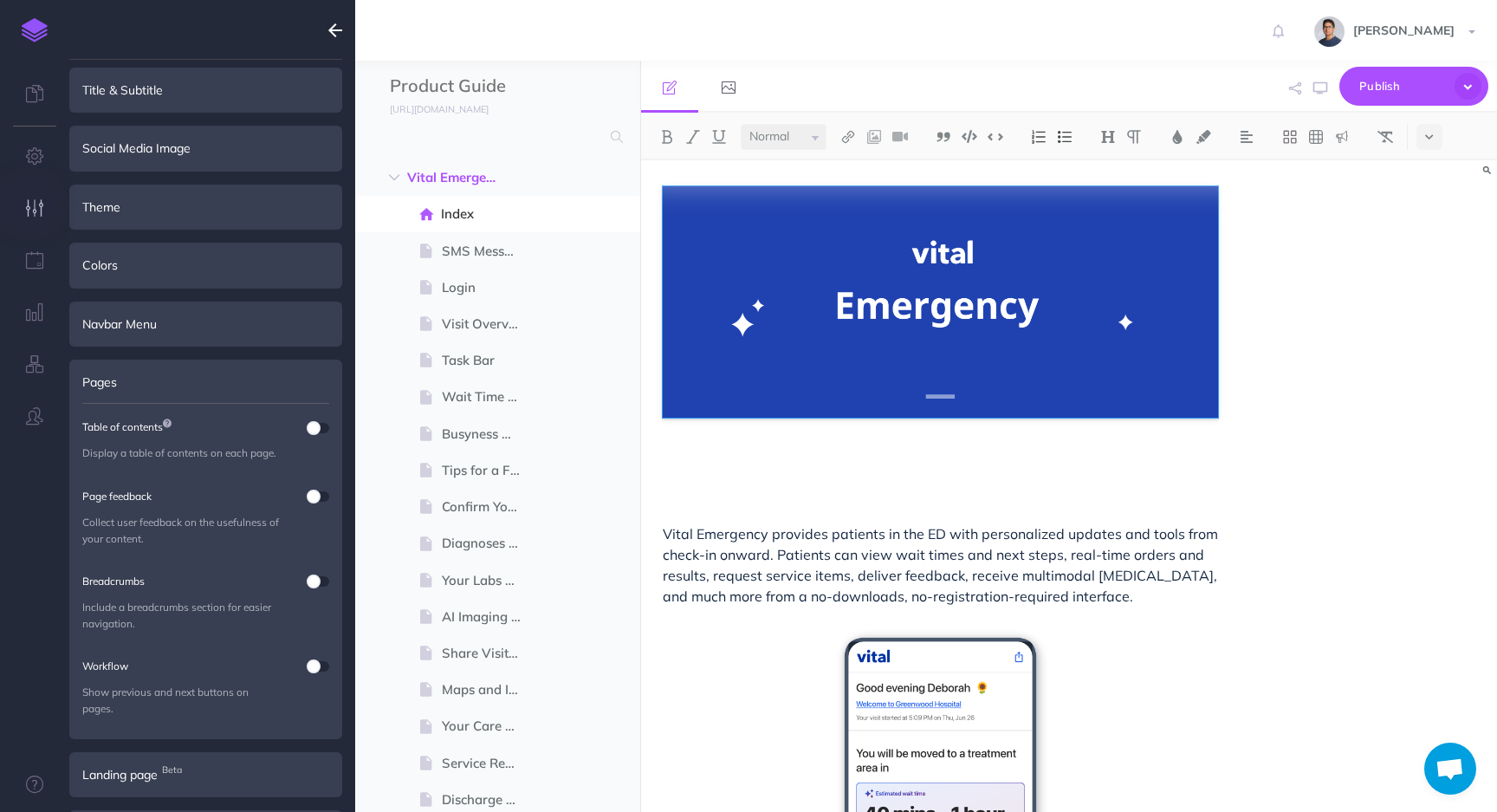
scroll to position [207, 0]
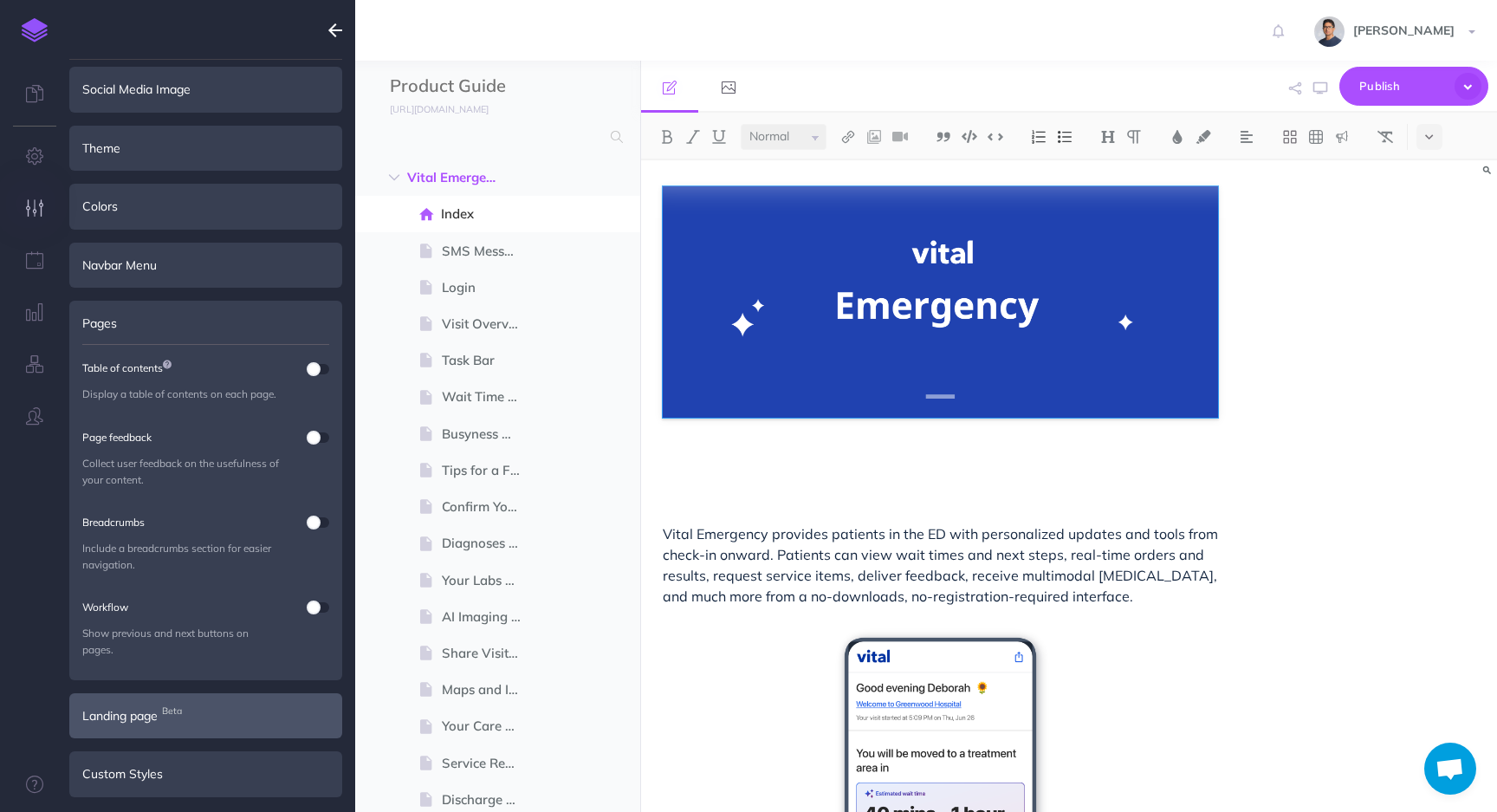
click at [128, 726] on div "Landing page Beta" at bounding box center [206, 715] width 273 height 45
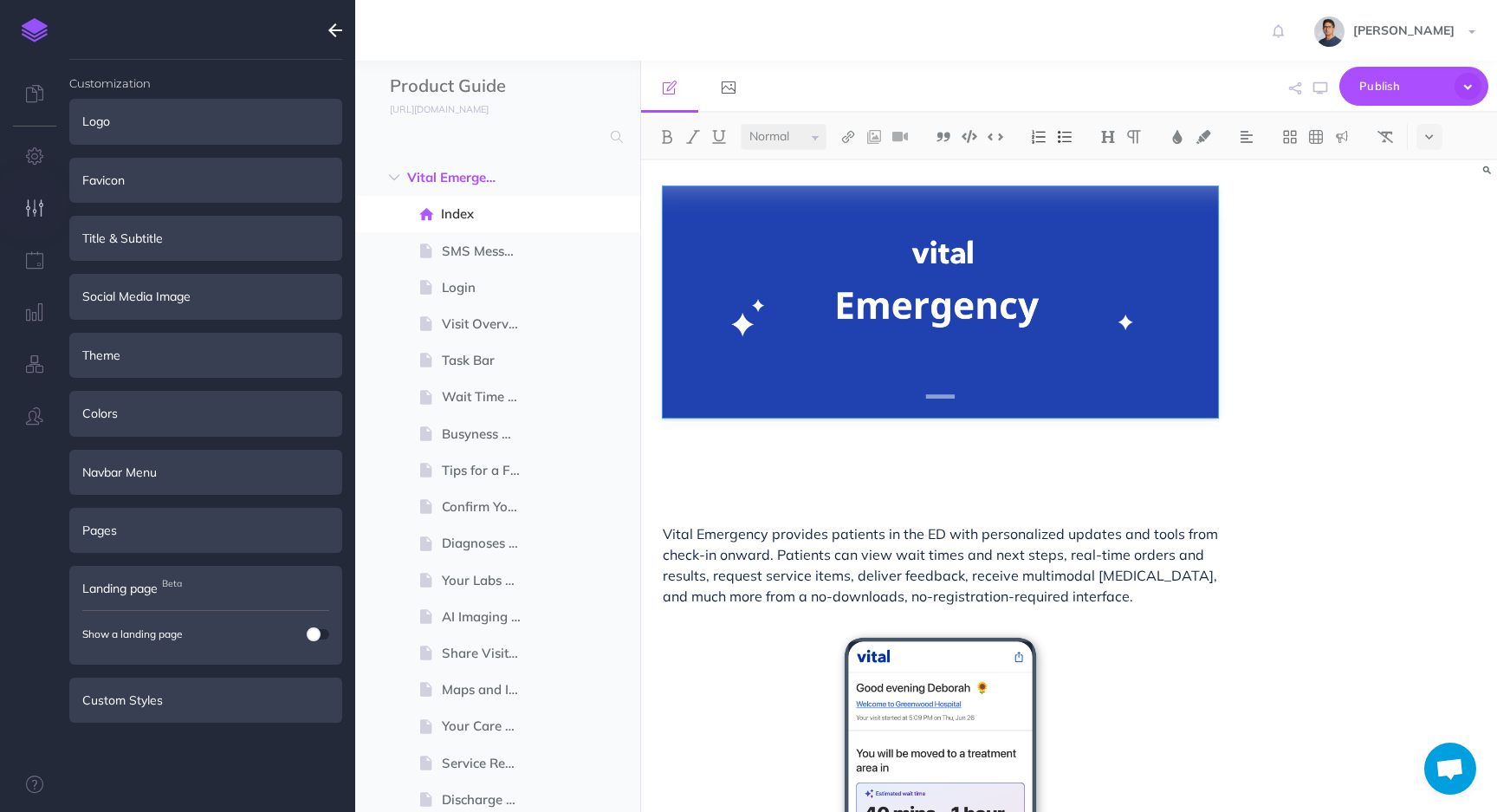
scroll to position [0, 0]
click at [26, 23] on img at bounding box center [35, 30] width 26 height 25
